Goal: Information Seeking & Learning: Check status

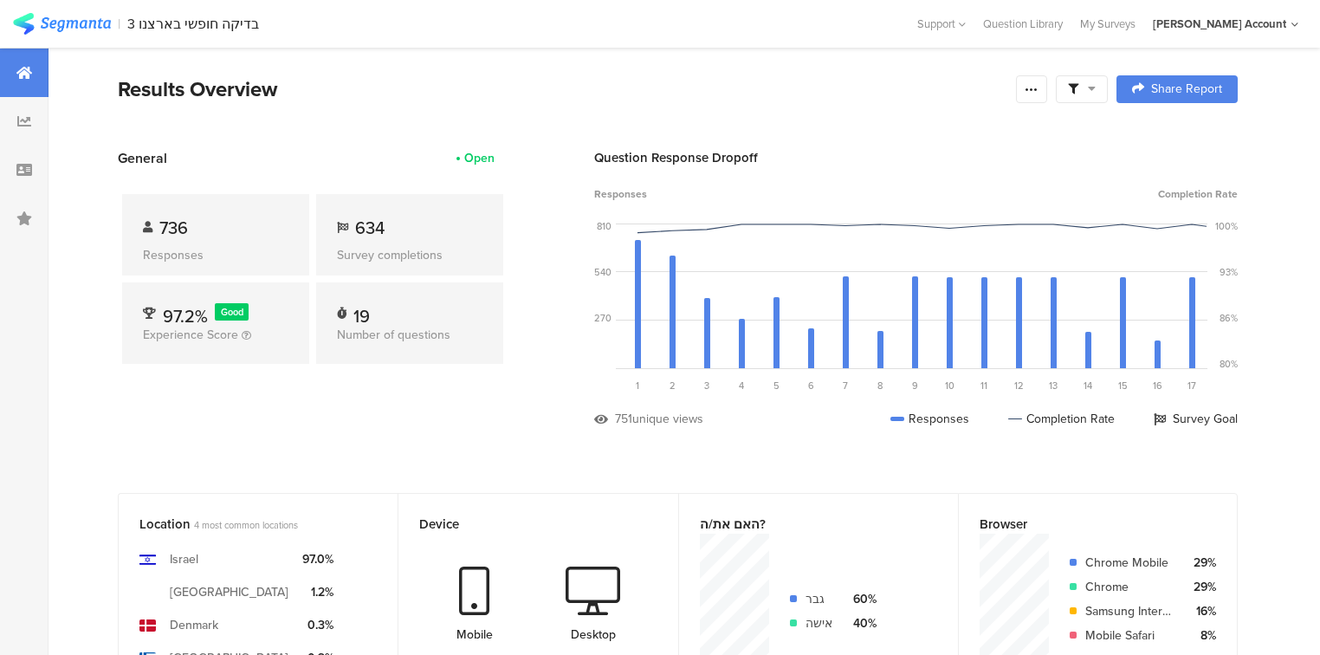
click at [516, 424] on section "General Open 736 Responses 634 Survey completions 97.2% Good Experience Score 1…" at bounding box center [678, 301] width 1259 height 306
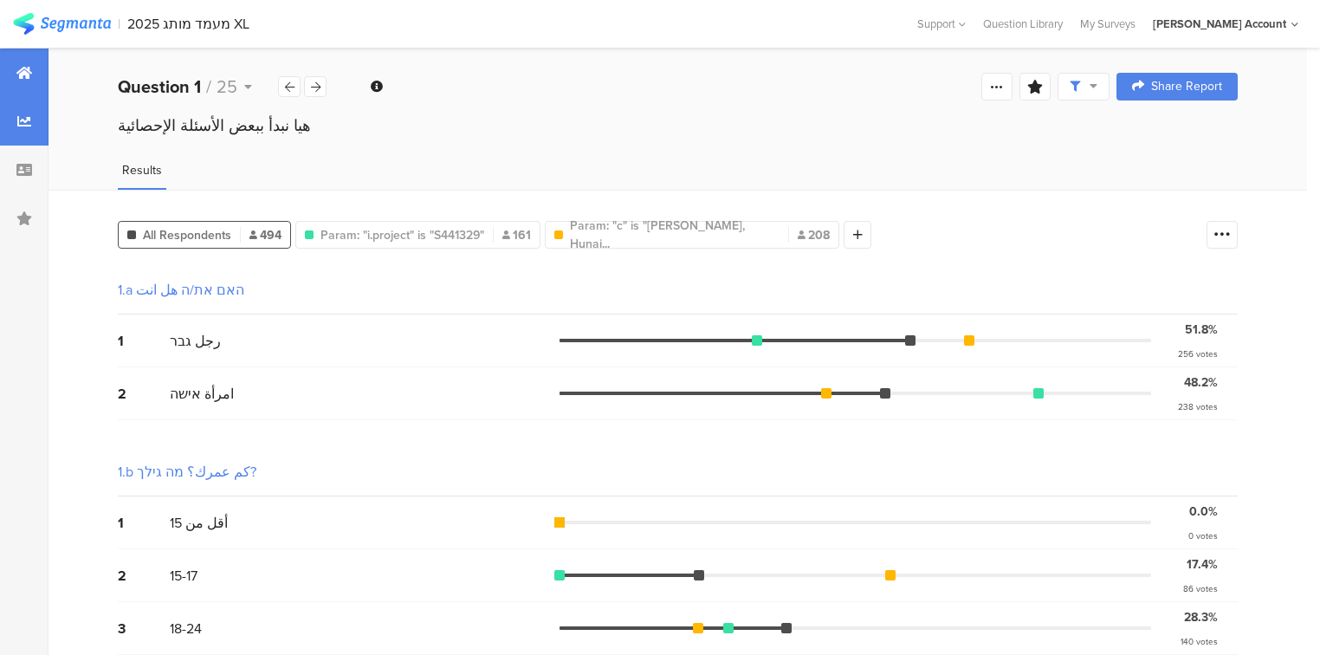
click at [35, 85] on div at bounding box center [24, 73] width 49 height 49
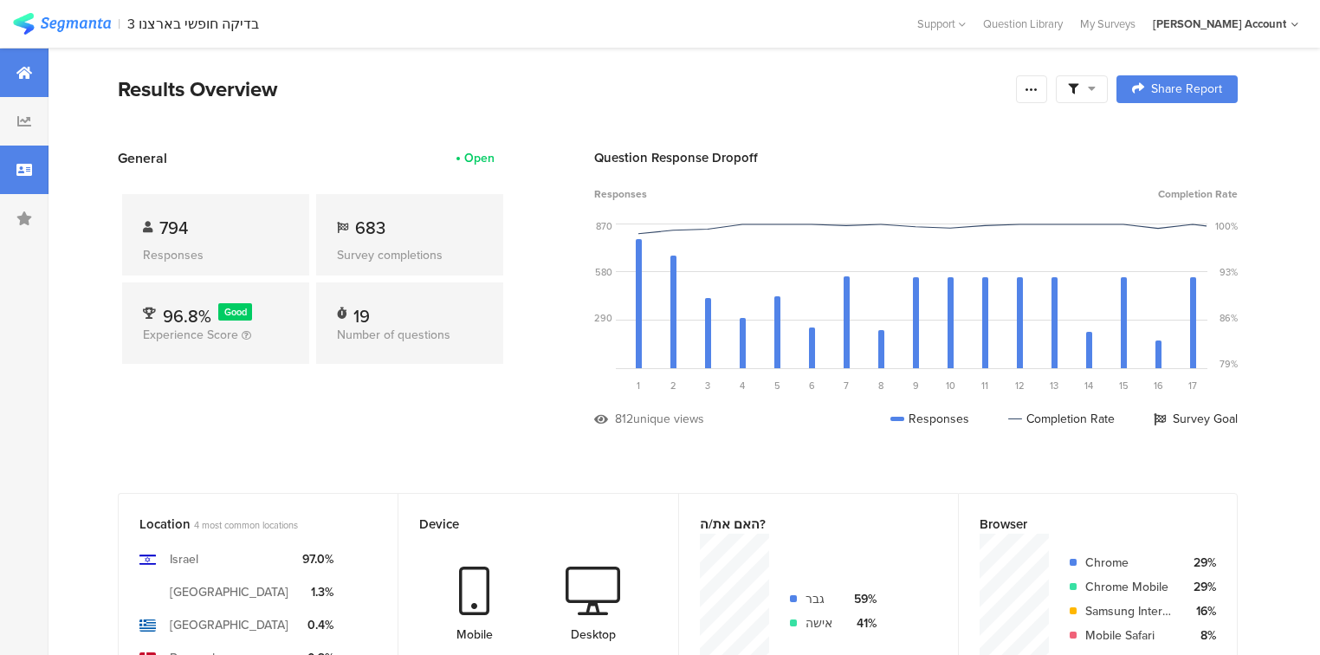
click at [11, 167] on div at bounding box center [24, 170] width 49 height 49
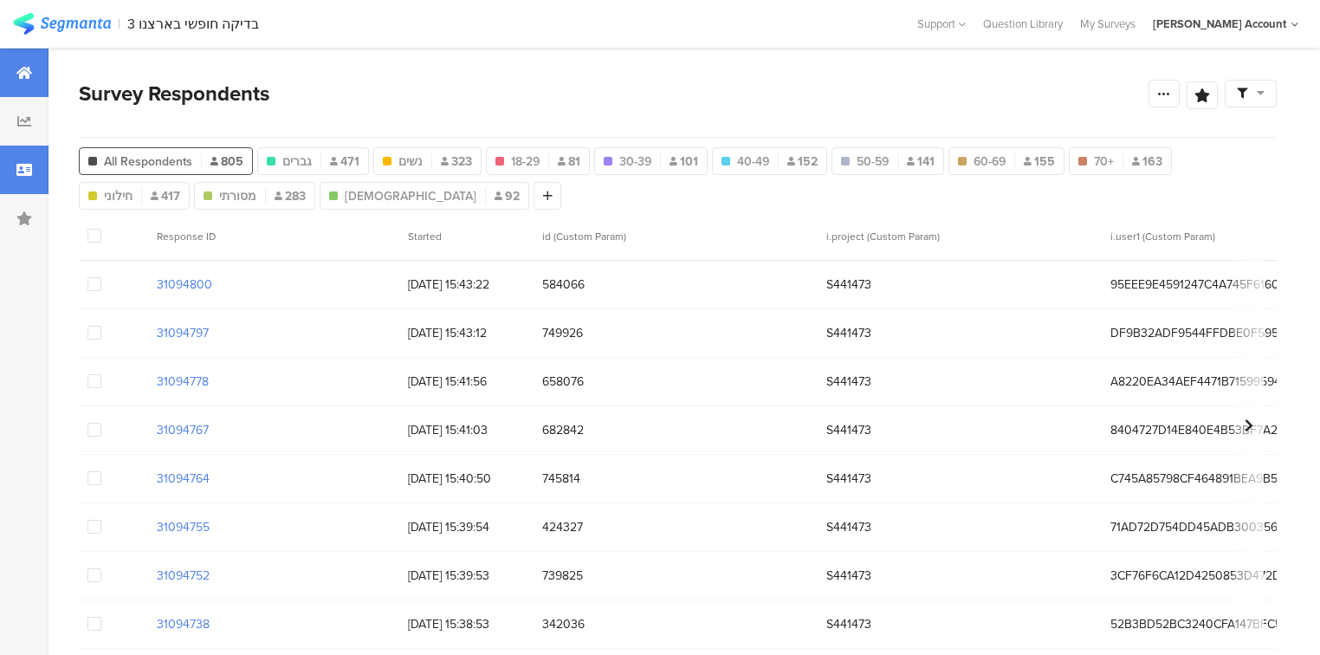
click at [13, 73] on div at bounding box center [24, 73] width 49 height 49
